Goal: Information Seeking & Learning: Learn about a topic

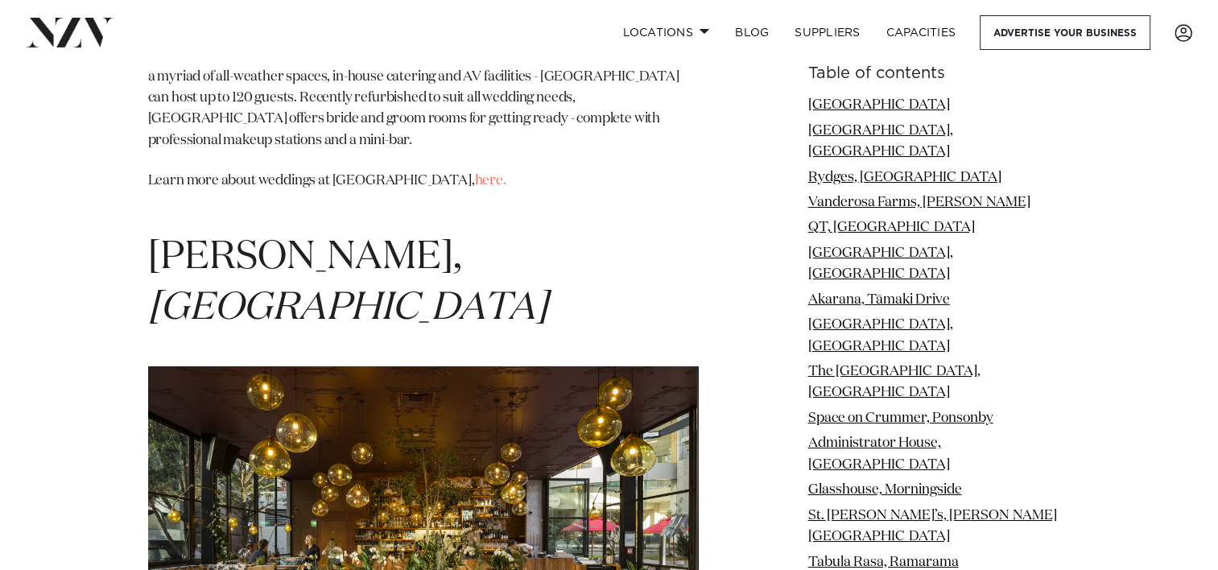
scroll to position [11977, 0]
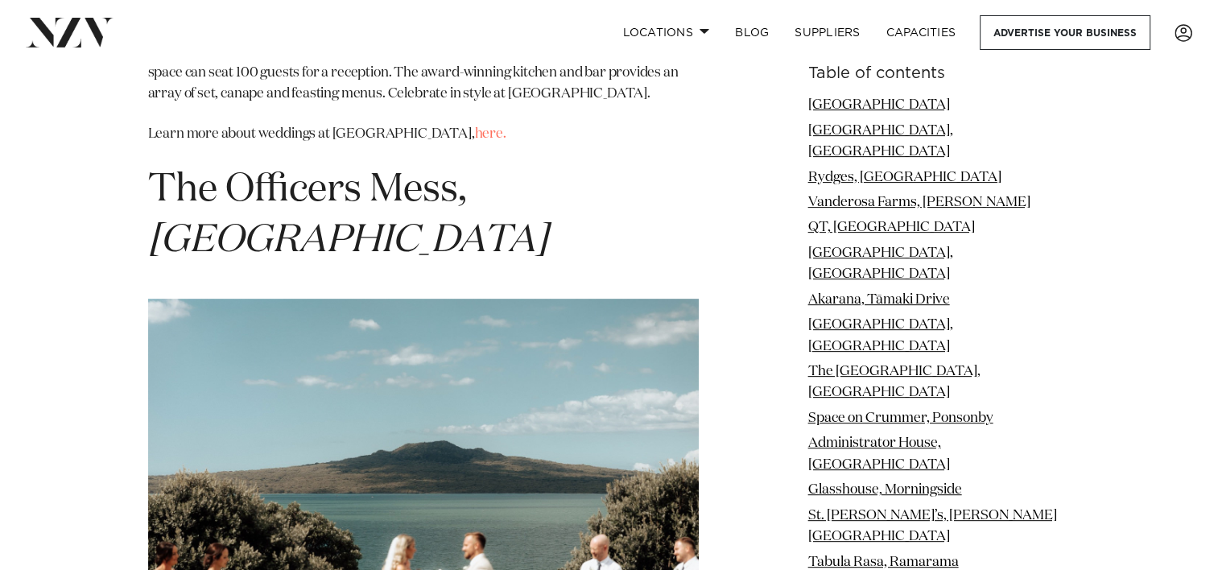
scroll to position [12798, 0]
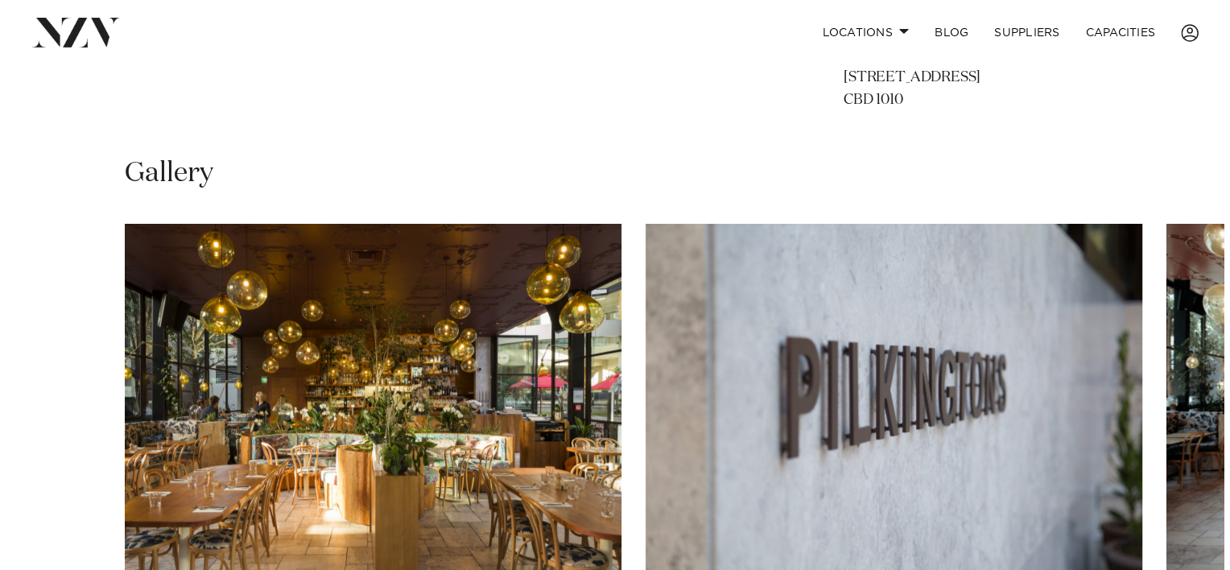
scroll to position [1133, 0]
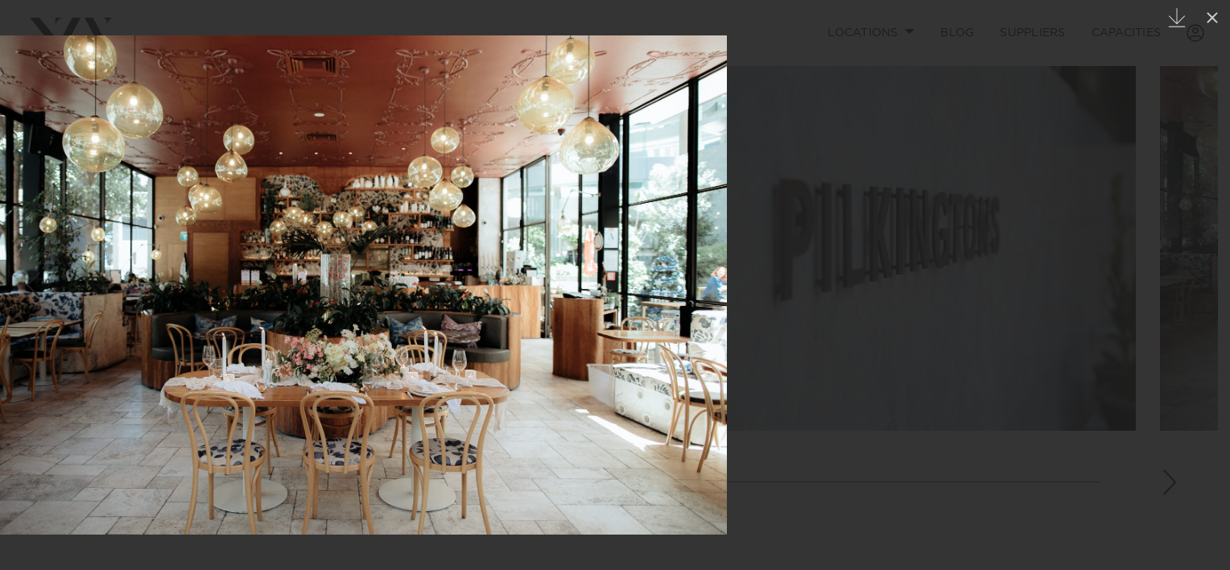
drag, startPoint x: 934, startPoint y: 349, endPoint x: 419, endPoint y: 296, distance: 518.0
click at [419, 296] on img at bounding box center [352, 284] width 749 height 499
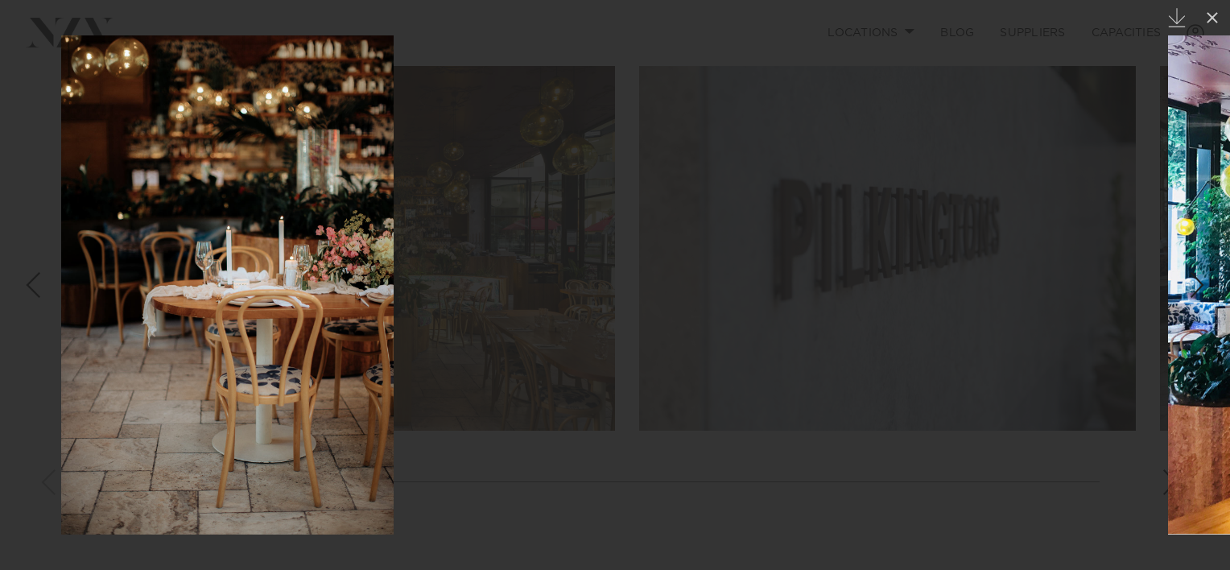
drag, startPoint x: 978, startPoint y: 235, endPoint x: 525, endPoint y: 283, distance: 455.9
click at [525, 283] on div at bounding box center [228, 285] width 1230 height 570
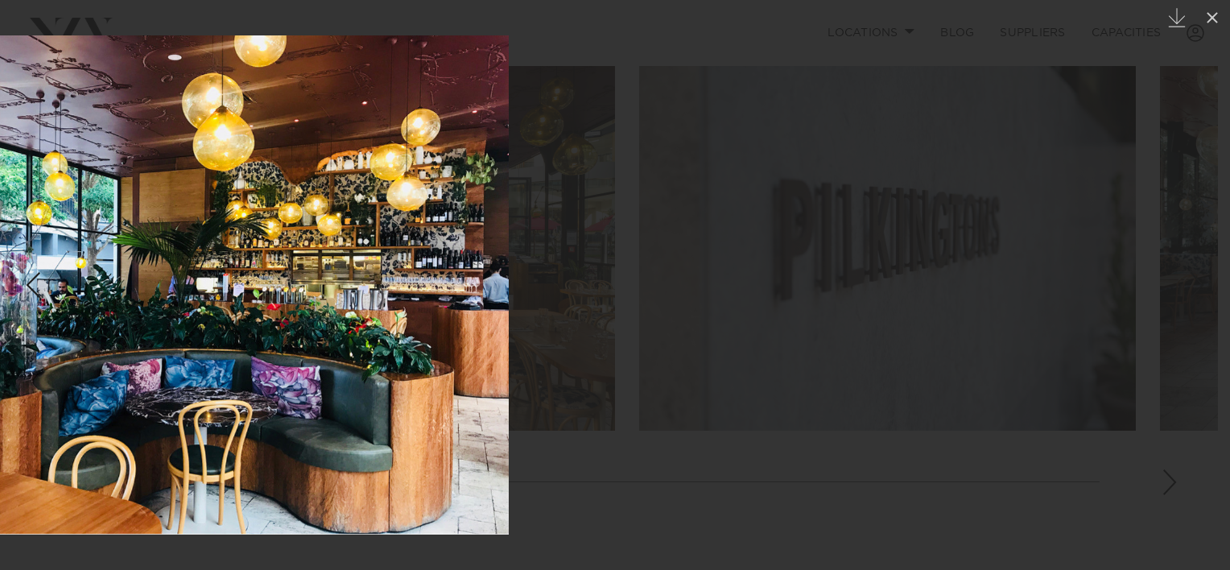
drag, startPoint x: 876, startPoint y: 237, endPoint x: 425, endPoint y: 271, distance: 452.2
click at [425, 271] on img at bounding box center [179, 284] width 659 height 499
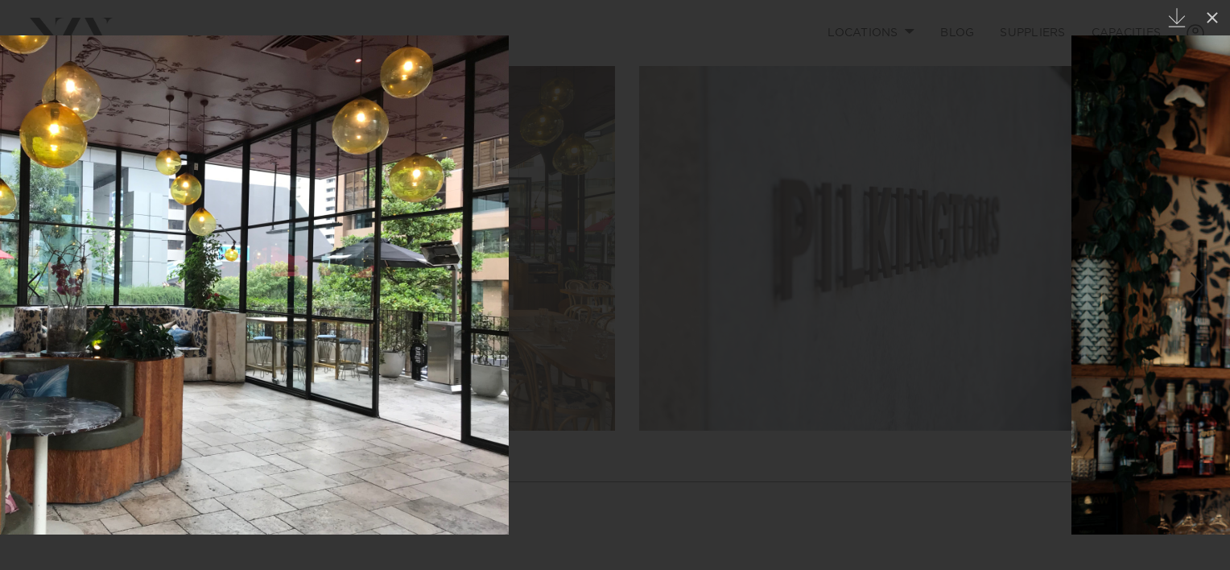
drag, startPoint x: 802, startPoint y: 260, endPoint x: 280, endPoint y: 296, distance: 523.1
click at [280, 296] on img at bounding box center [176, 284] width 666 height 499
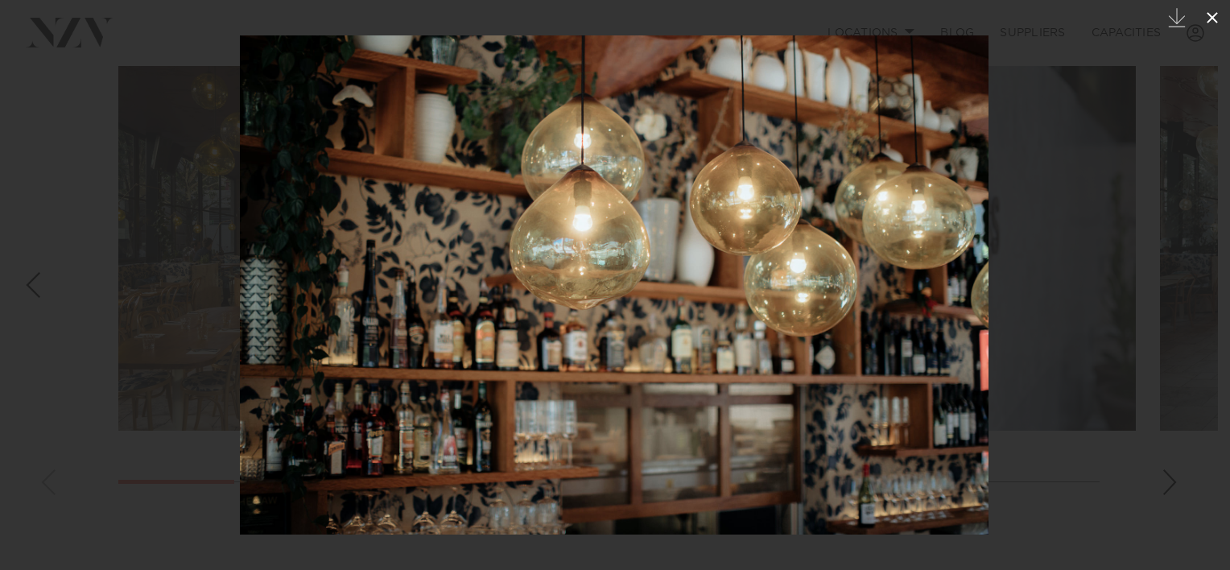
click at [1215, 8] on icon at bounding box center [1212, 17] width 19 height 19
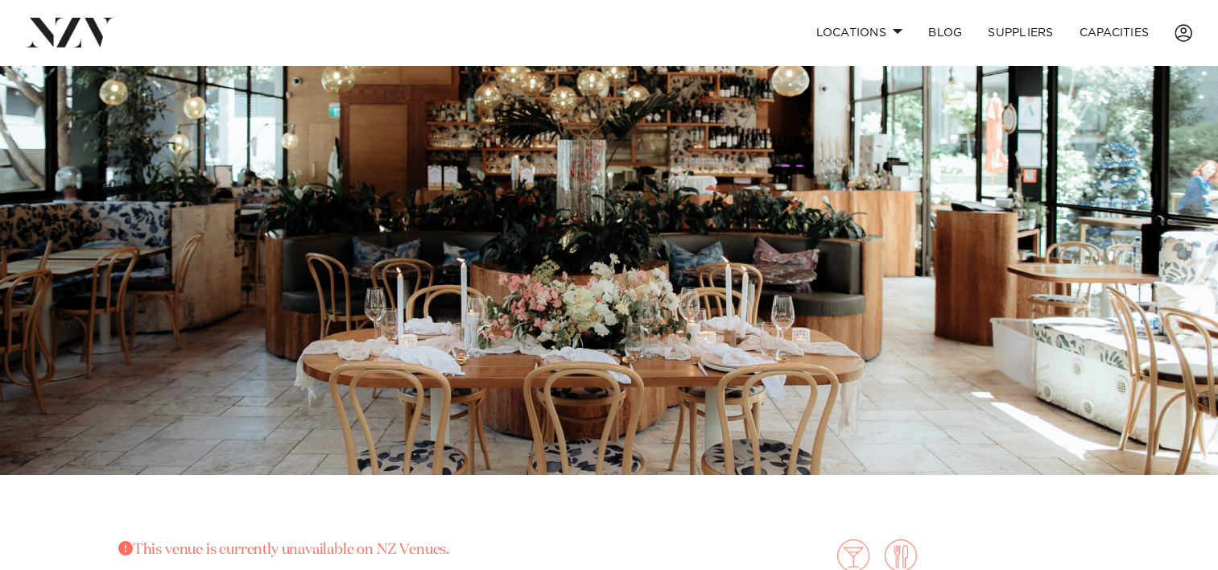
scroll to position [164, 0]
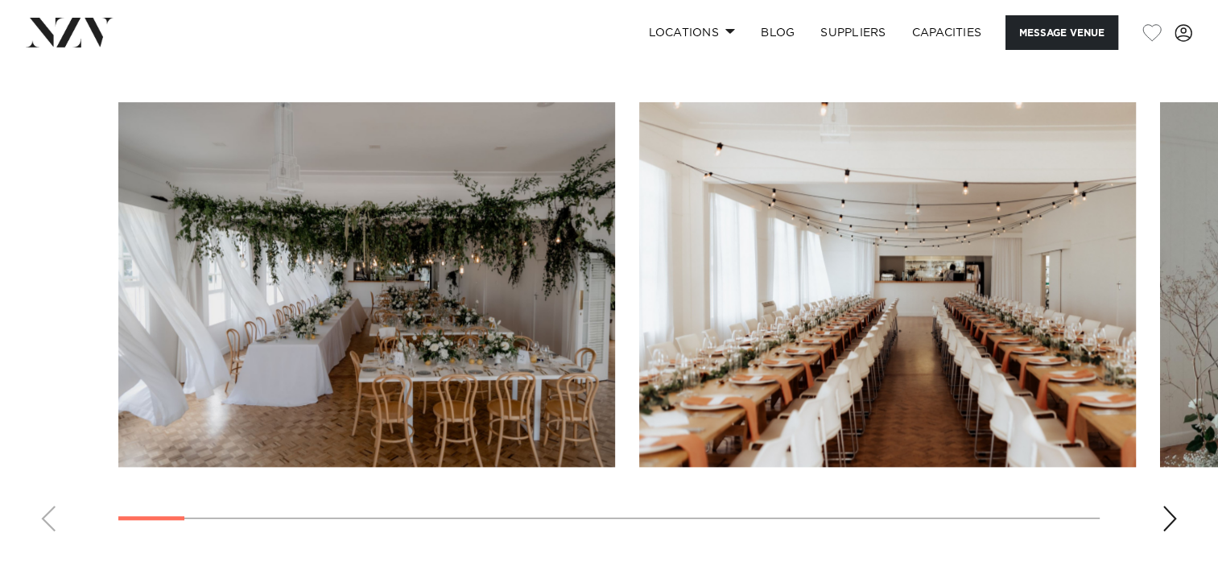
scroll to position [1551, 0]
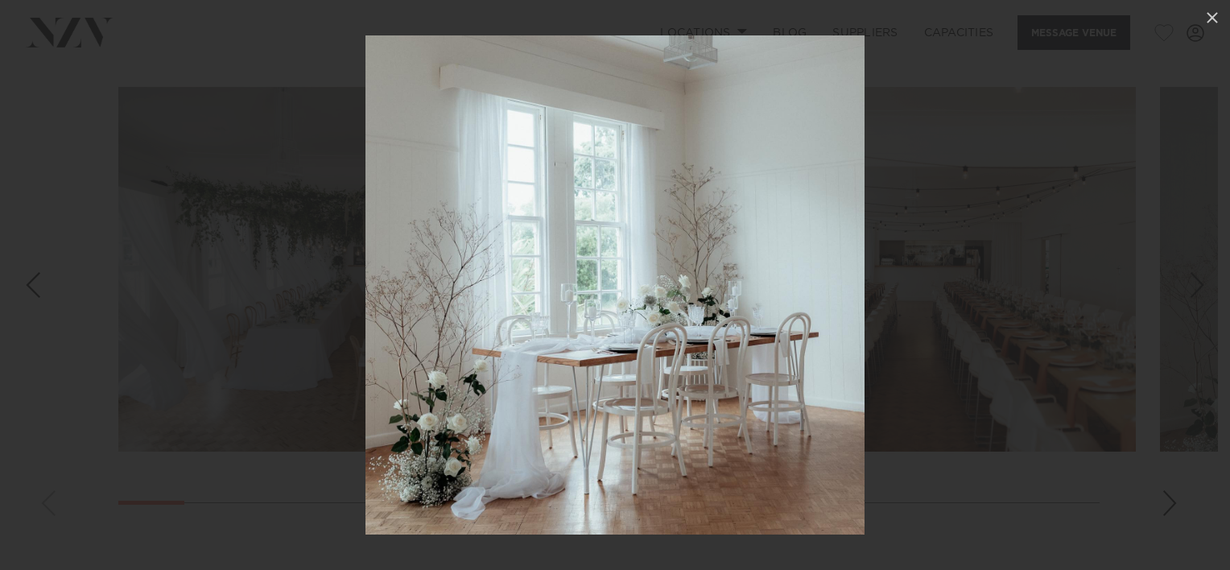
click at [931, 131] on div at bounding box center [615, 285] width 1230 height 570
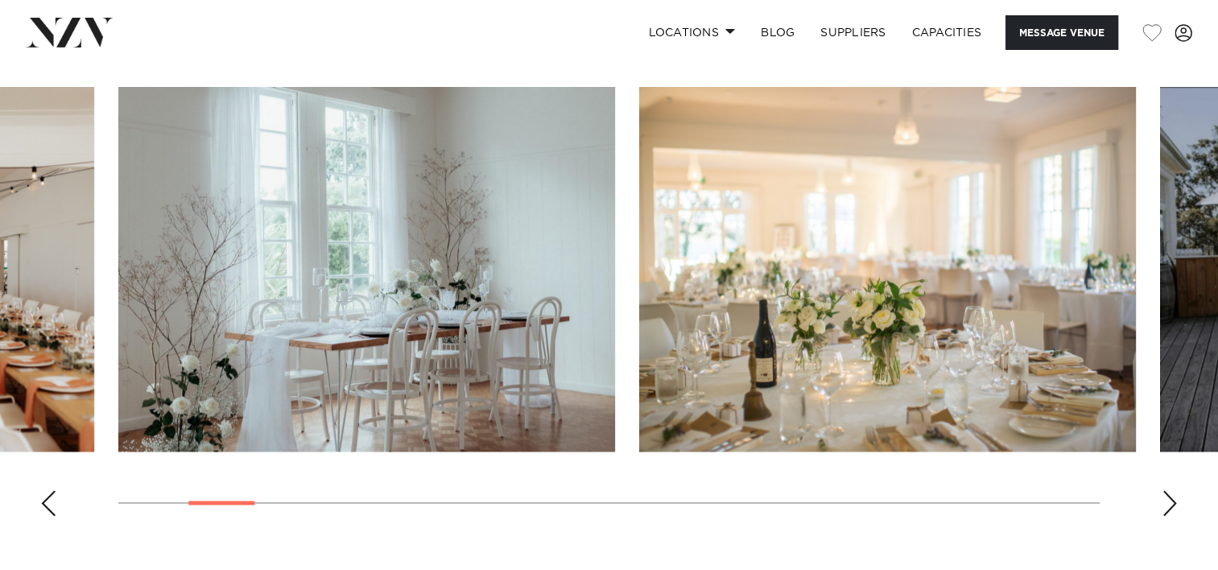
click at [1170, 496] on div "Next slide" at bounding box center [1170, 503] width 16 height 26
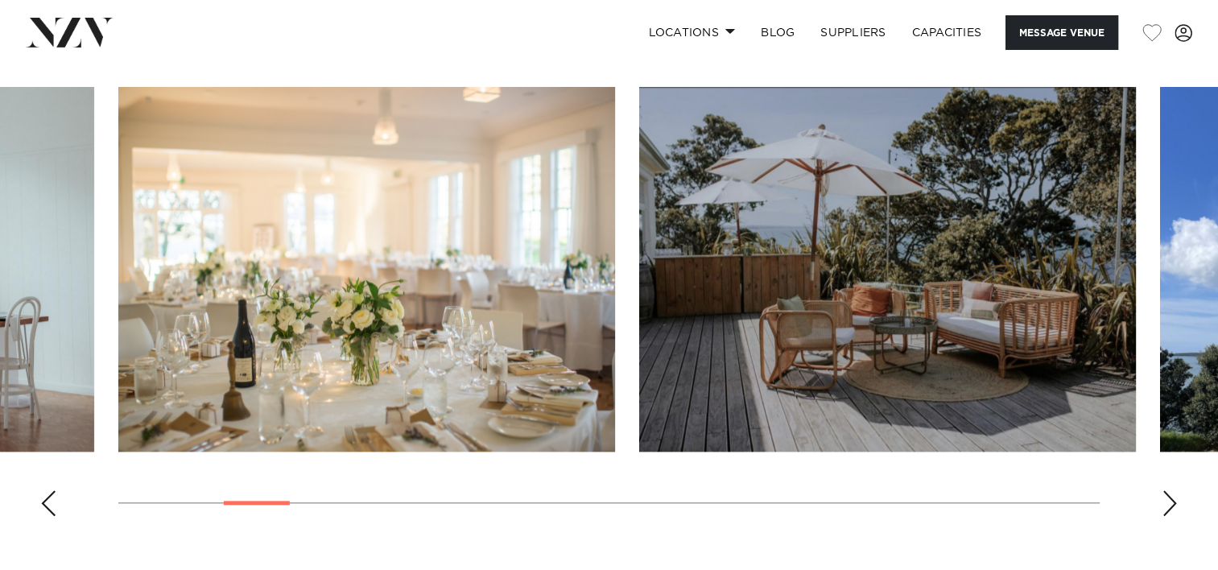
click at [1170, 496] on div "Next slide" at bounding box center [1170, 503] width 16 height 26
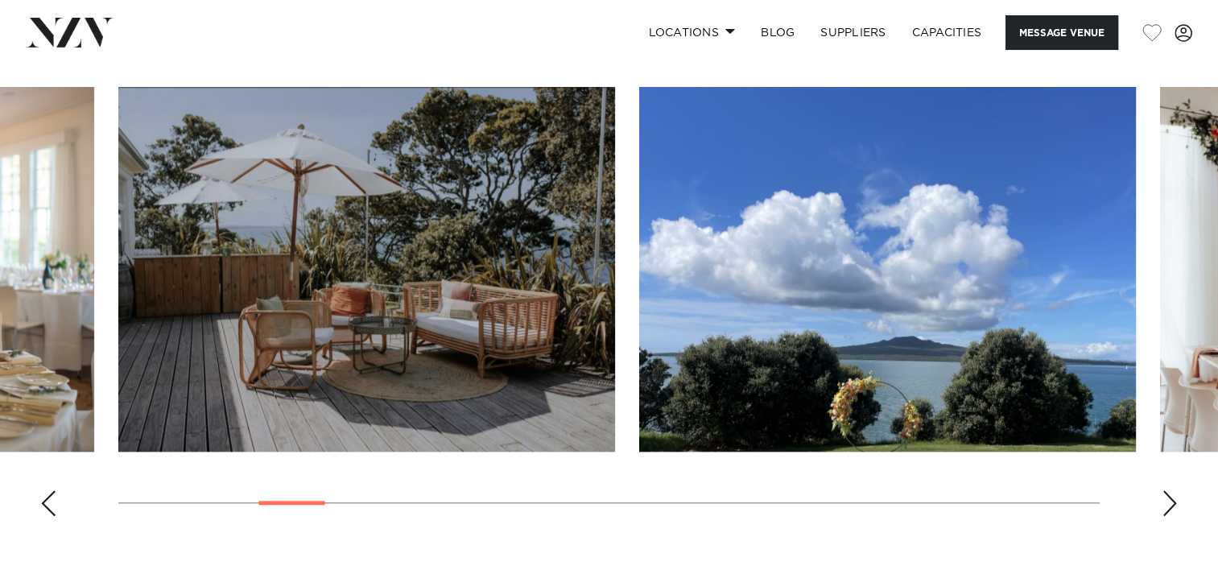
click at [1170, 496] on div "Next slide" at bounding box center [1170, 503] width 16 height 26
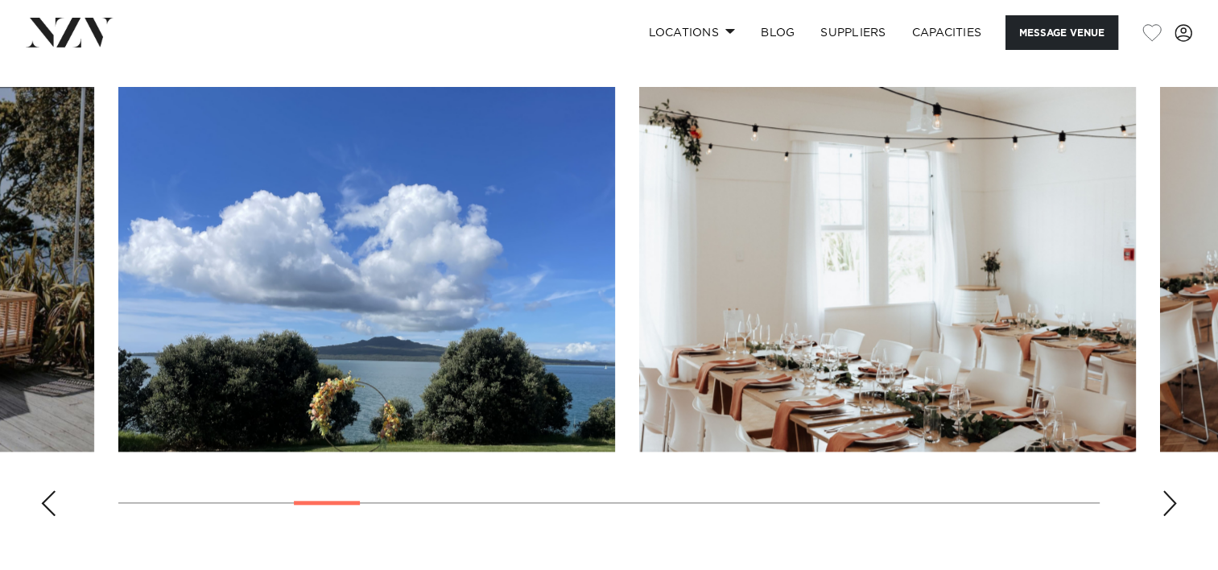
click at [1170, 496] on div "Next slide" at bounding box center [1170, 503] width 16 height 26
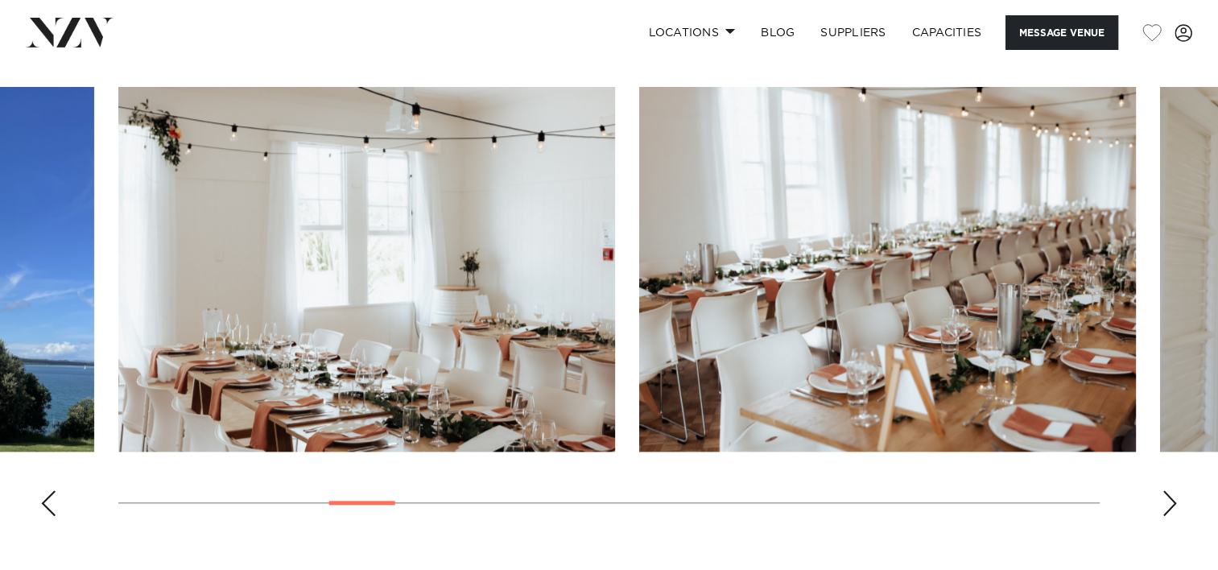
click at [1170, 496] on div "Next slide" at bounding box center [1170, 503] width 16 height 26
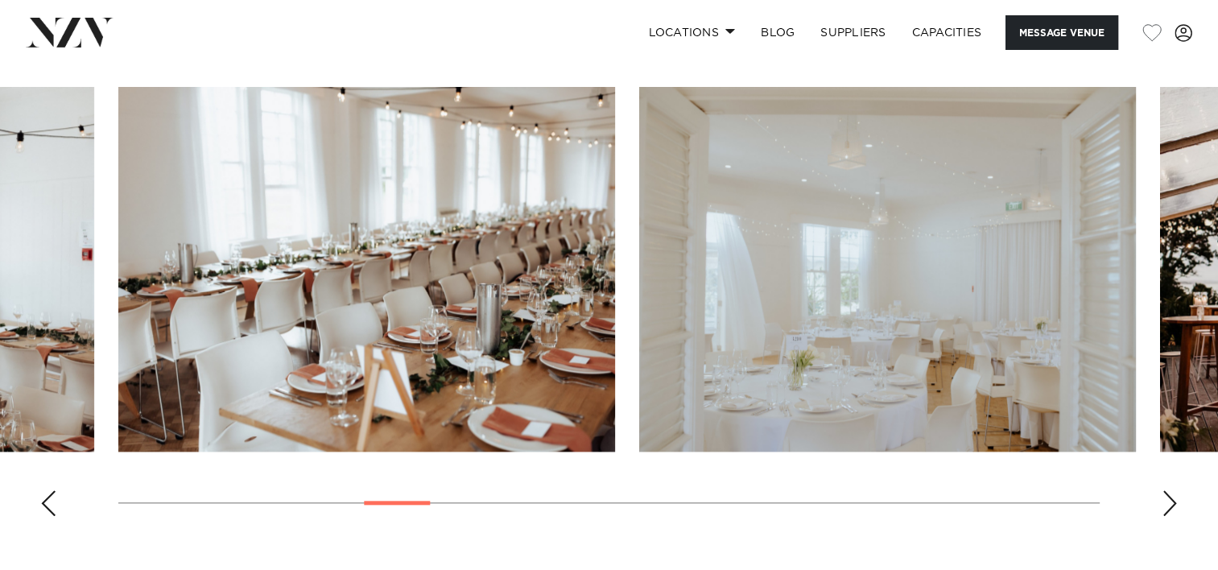
click at [1170, 496] on div "Next slide" at bounding box center [1170, 503] width 16 height 26
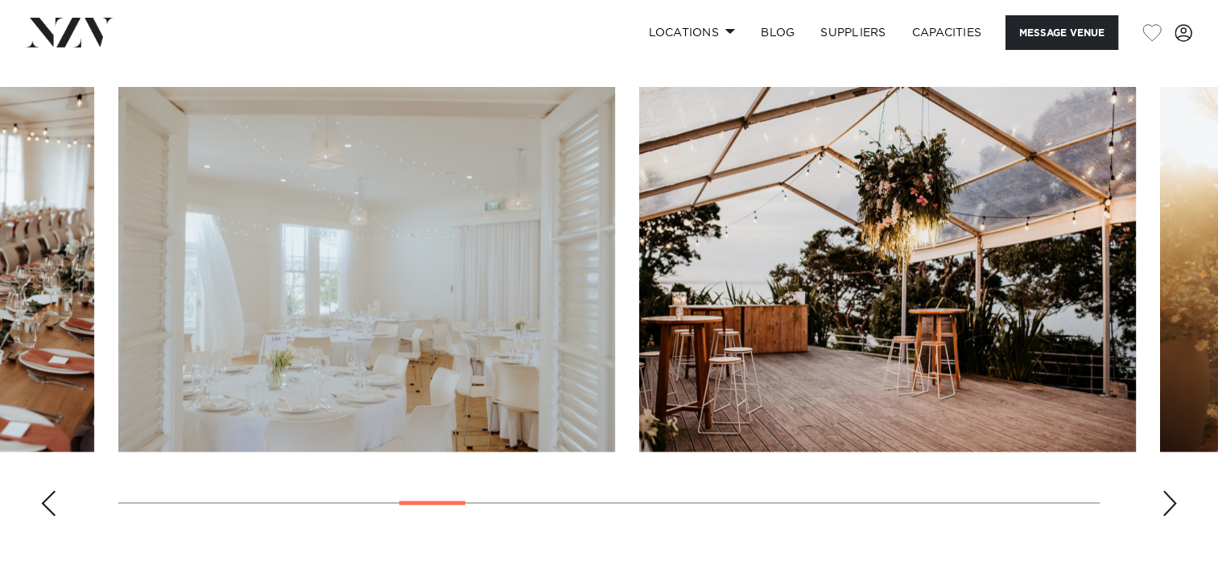
click at [1170, 496] on div "Next slide" at bounding box center [1170, 503] width 16 height 26
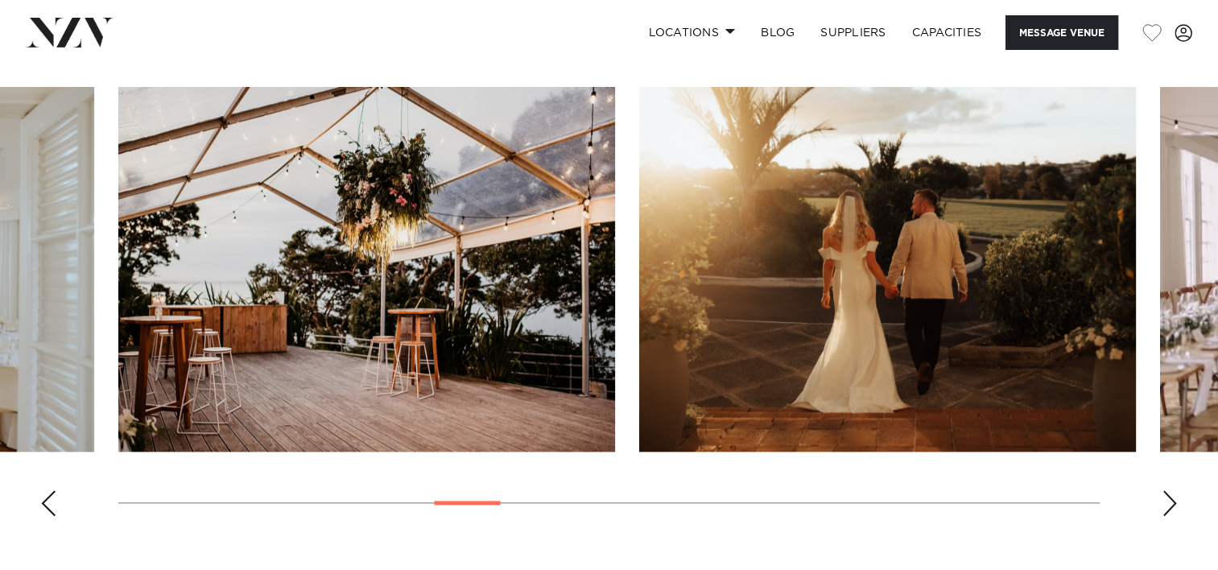
click at [1170, 496] on div "Next slide" at bounding box center [1170, 503] width 16 height 26
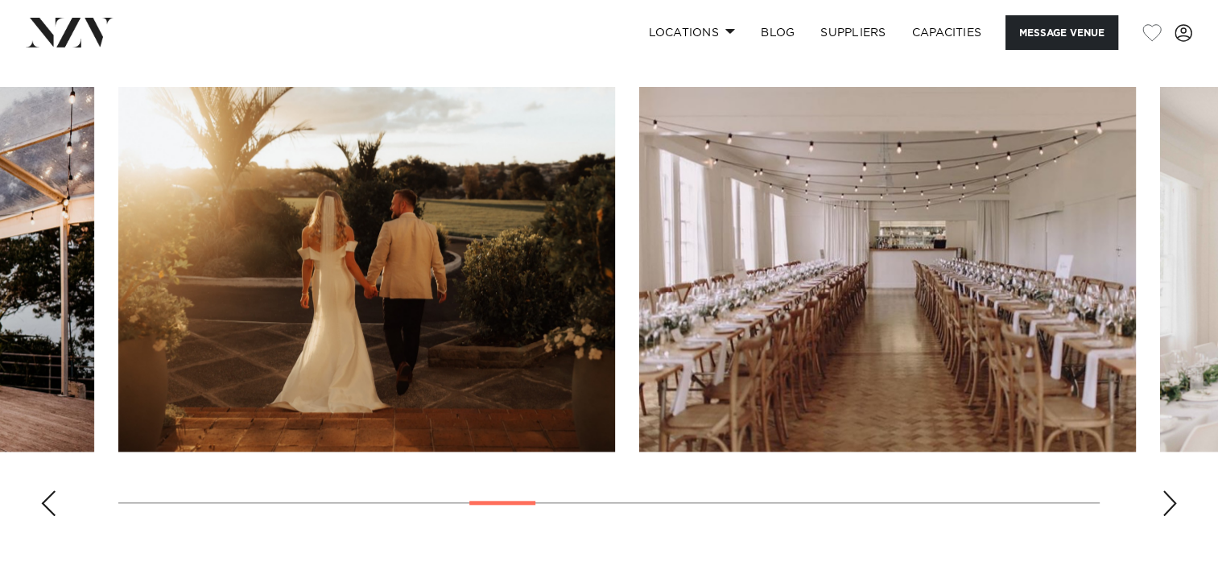
click at [1170, 496] on div "Next slide" at bounding box center [1170, 503] width 16 height 26
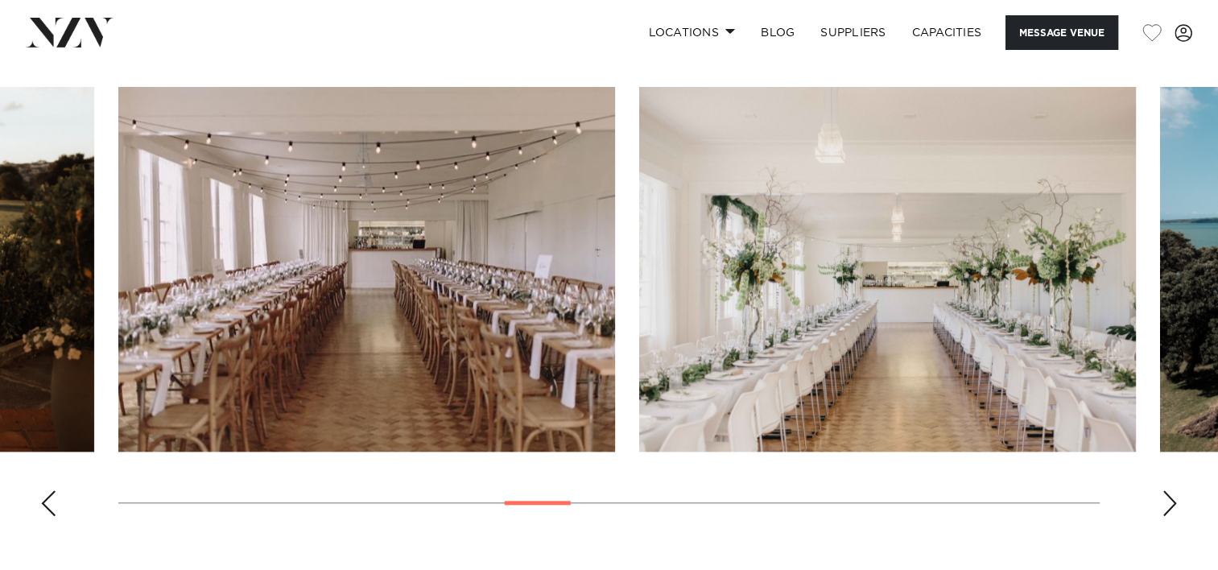
click at [1170, 496] on div "Next slide" at bounding box center [1170, 503] width 16 height 26
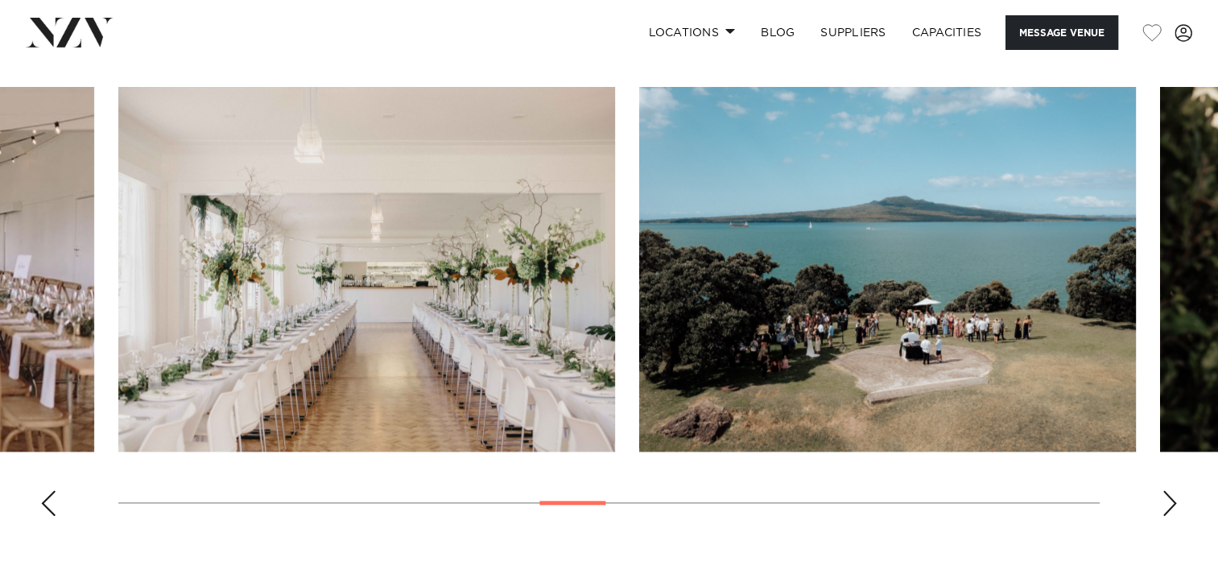
click at [1170, 496] on div "Next slide" at bounding box center [1170, 503] width 16 height 26
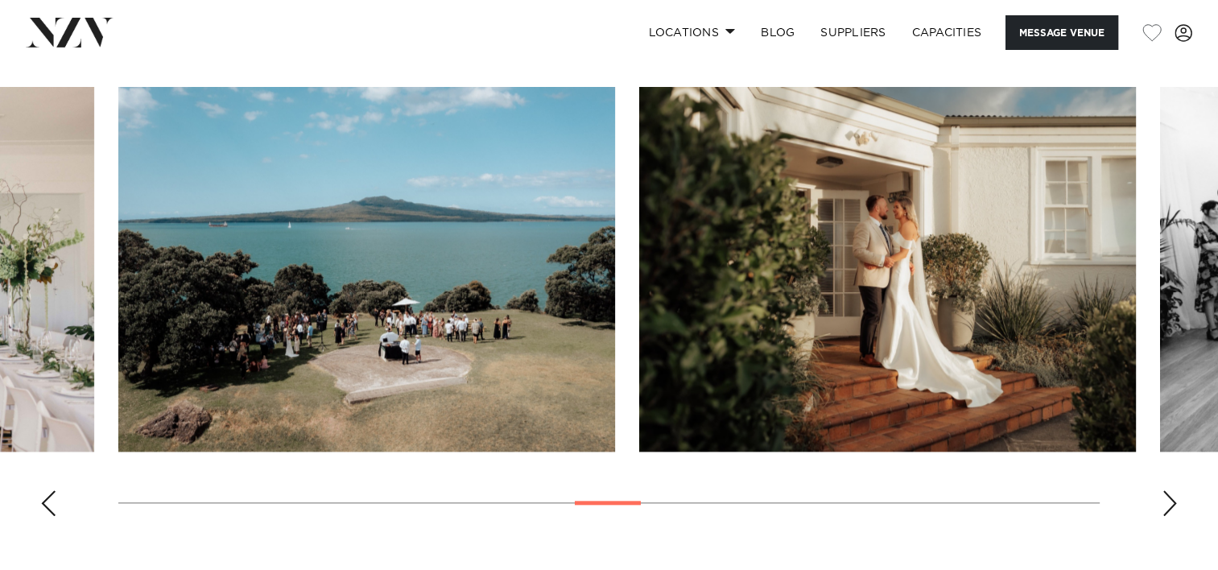
click at [1170, 496] on div "Next slide" at bounding box center [1170, 503] width 16 height 26
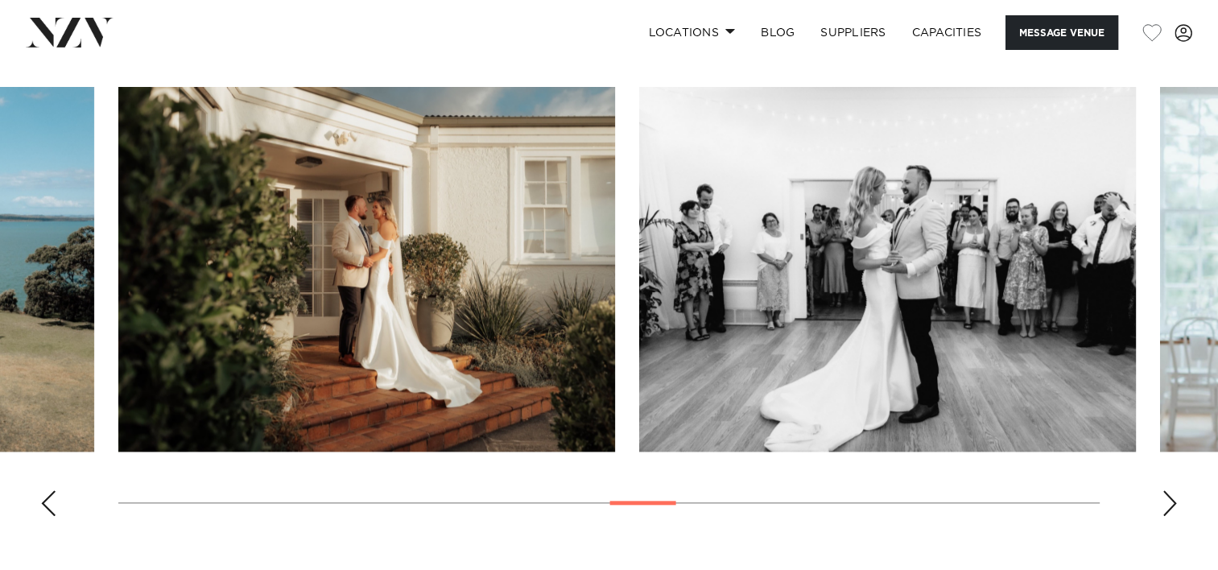
click at [1170, 496] on div "Next slide" at bounding box center [1170, 503] width 16 height 26
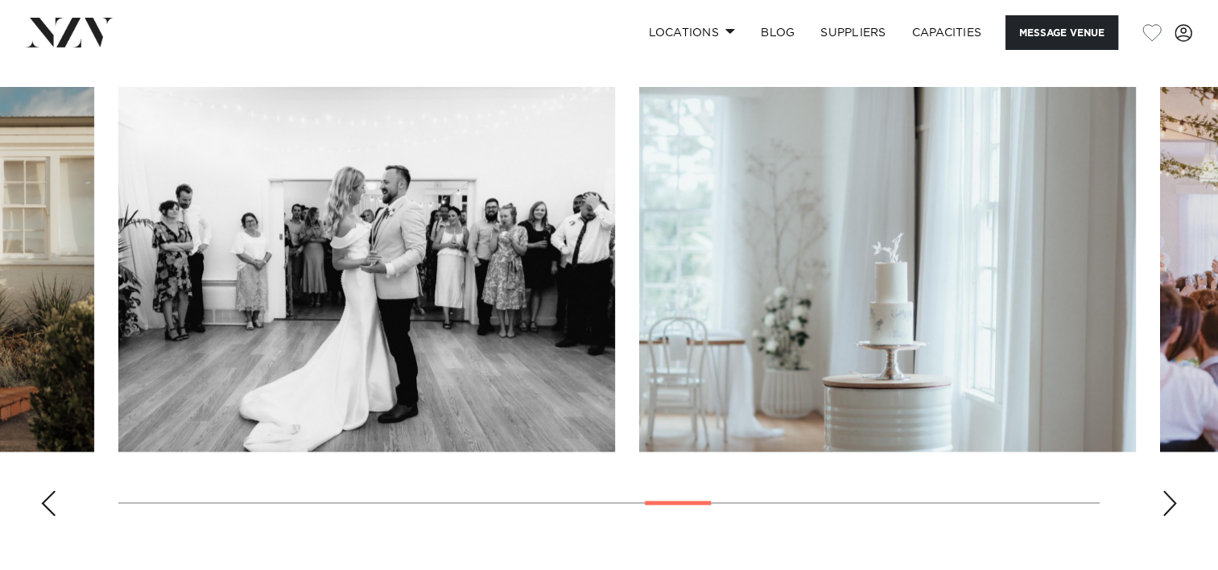
click at [1170, 496] on div "Next slide" at bounding box center [1170, 503] width 16 height 26
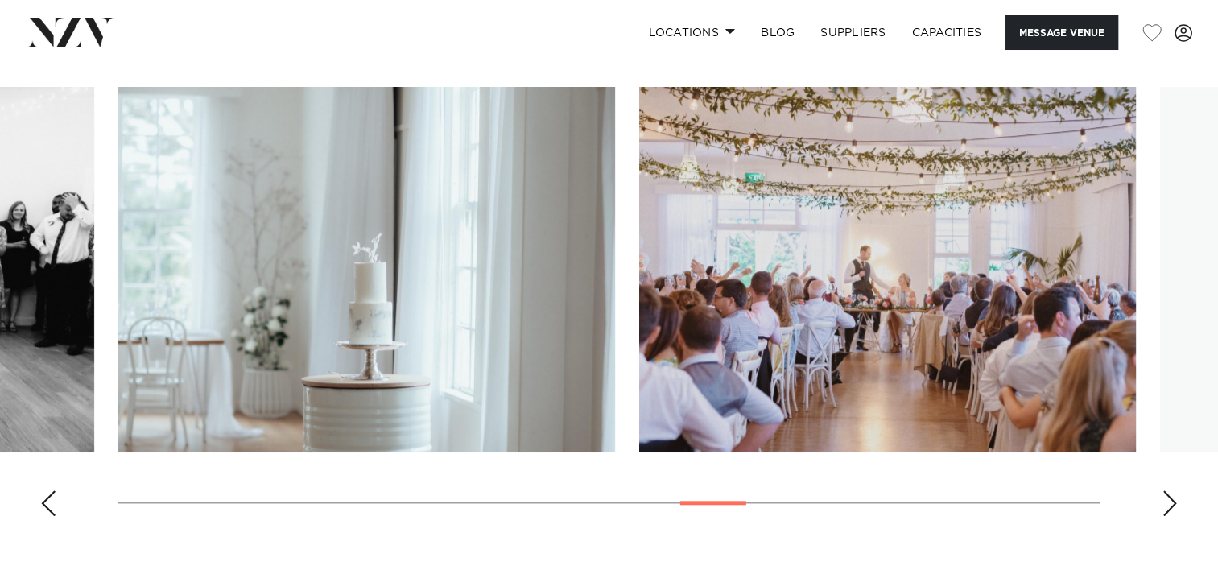
click at [1170, 496] on div "Next slide" at bounding box center [1170, 503] width 16 height 26
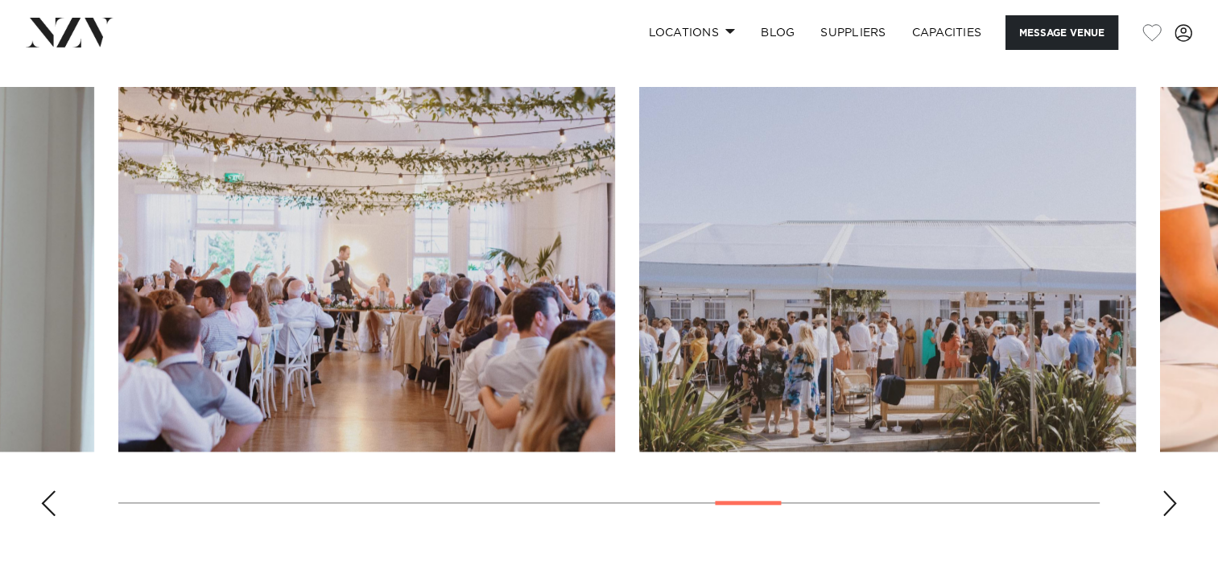
click at [1170, 496] on div "Next slide" at bounding box center [1170, 503] width 16 height 26
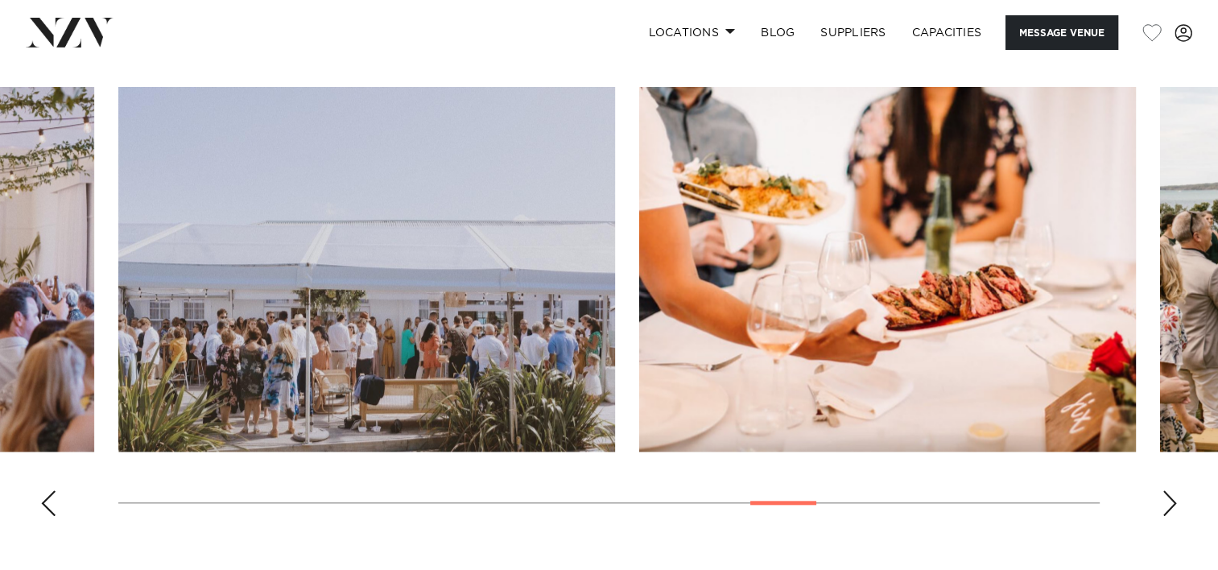
click at [1170, 496] on div "Next slide" at bounding box center [1170, 503] width 16 height 26
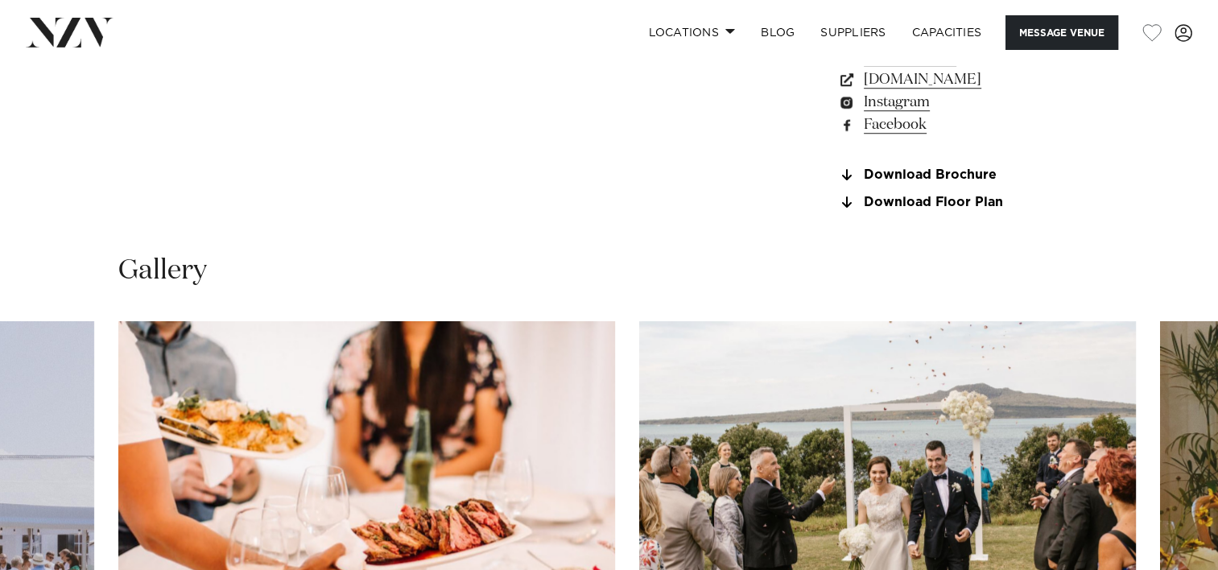
scroll to position [1314, 0]
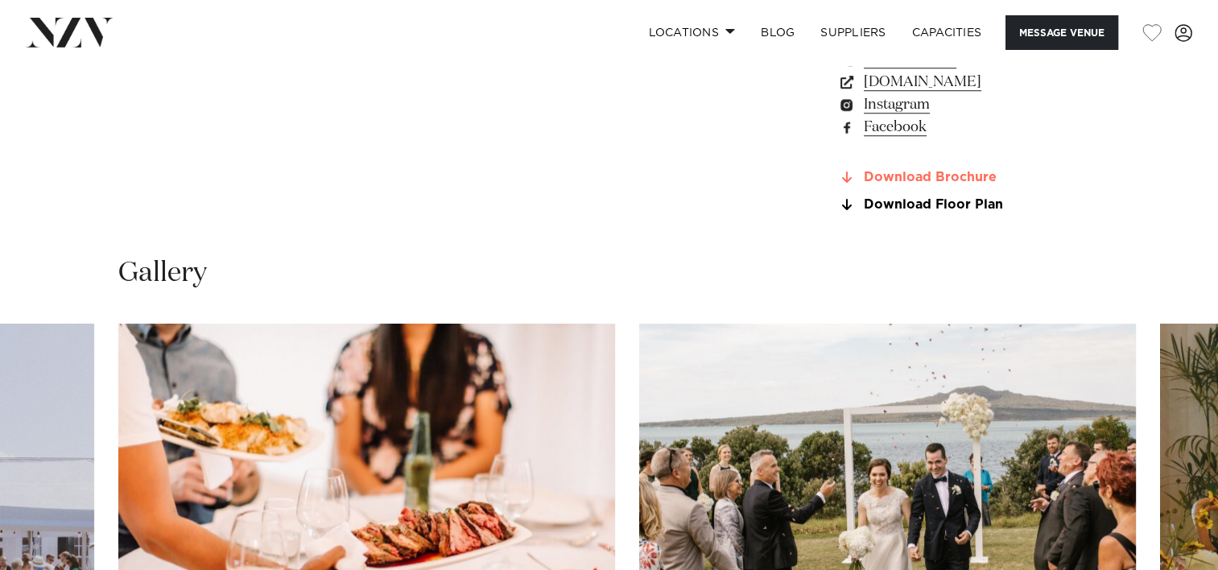
click at [906, 173] on link "Download Brochure" at bounding box center [968, 178] width 263 height 14
